Goal: Task Accomplishment & Management: Manage account settings

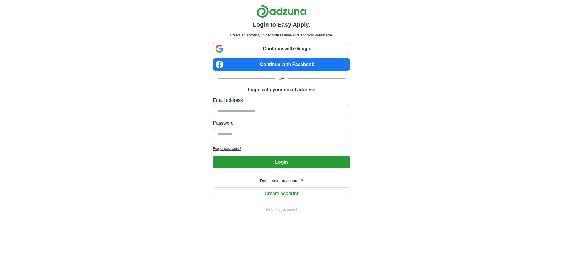
click at [278, 111] on input at bounding box center [281, 111] width 137 height 12
drag, startPoint x: 0, startPoint y: 0, endPoint x: 278, endPoint y: 111, distance: 299.6
click at [278, 111] on input at bounding box center [281, 111] width 137 height 12
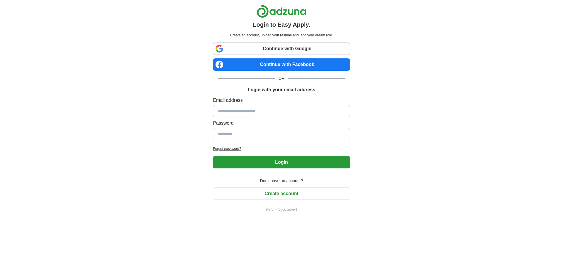
click at [301, 133] on input at bounding box center [281, 134] width 137 height 12
click at [300, 134] on input at bounding box center [281, 134] width 137 height 12
click at [299, 134] on input at bounding box center [281, 134] width 137 height 12
click at [302, 119] on div "Email address Password" at bounding box center [281, 120] width 137 height 46
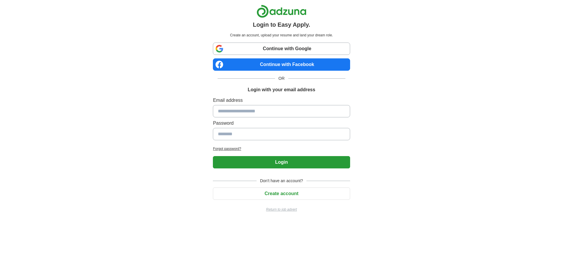
click at [302, 116] on div "Email address Password" at bounding box center [281, 120] width 137 height 46
click at [302, 115] on input at bounding box center [281, 111] width 137 height 12
click at [301, 114] on input at bounding box center [281, 111] width 137 height 12
click at [269, 114] on input at bounding box center [281, 111] width 137 height 12
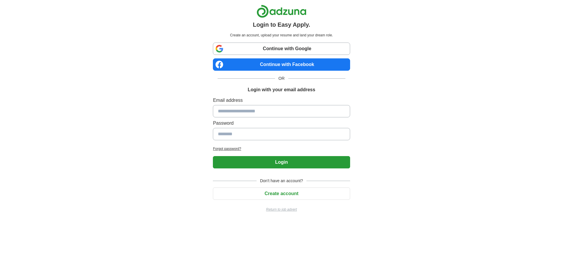
click at [268, 112] on input at bounding box center [281, 111] width 137 height 12
click at [267, 112] on input at bounding box center [281, 111] width 137 height 12
drag, startPoint x: 267, startPoint y: 112, endPoint x: 278, endPoint y: 145, distance: 34.2
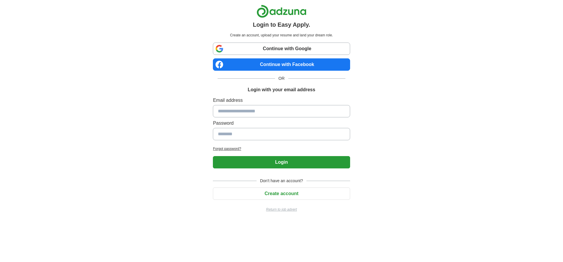
click at [267, 112] on input at bounding box center [281, 111] width 137 height 12
